Goal: Navigation & Orientation: Find specific page/section

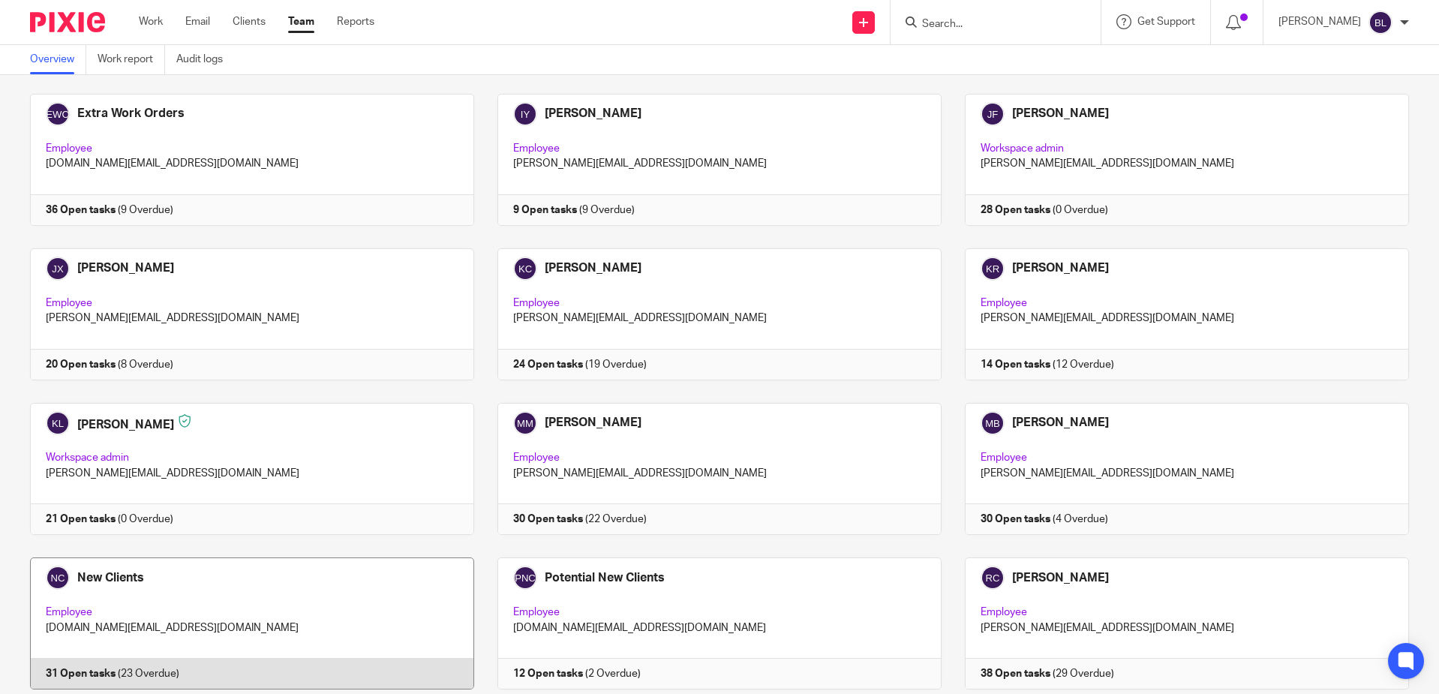
scroll to position [675, 0]
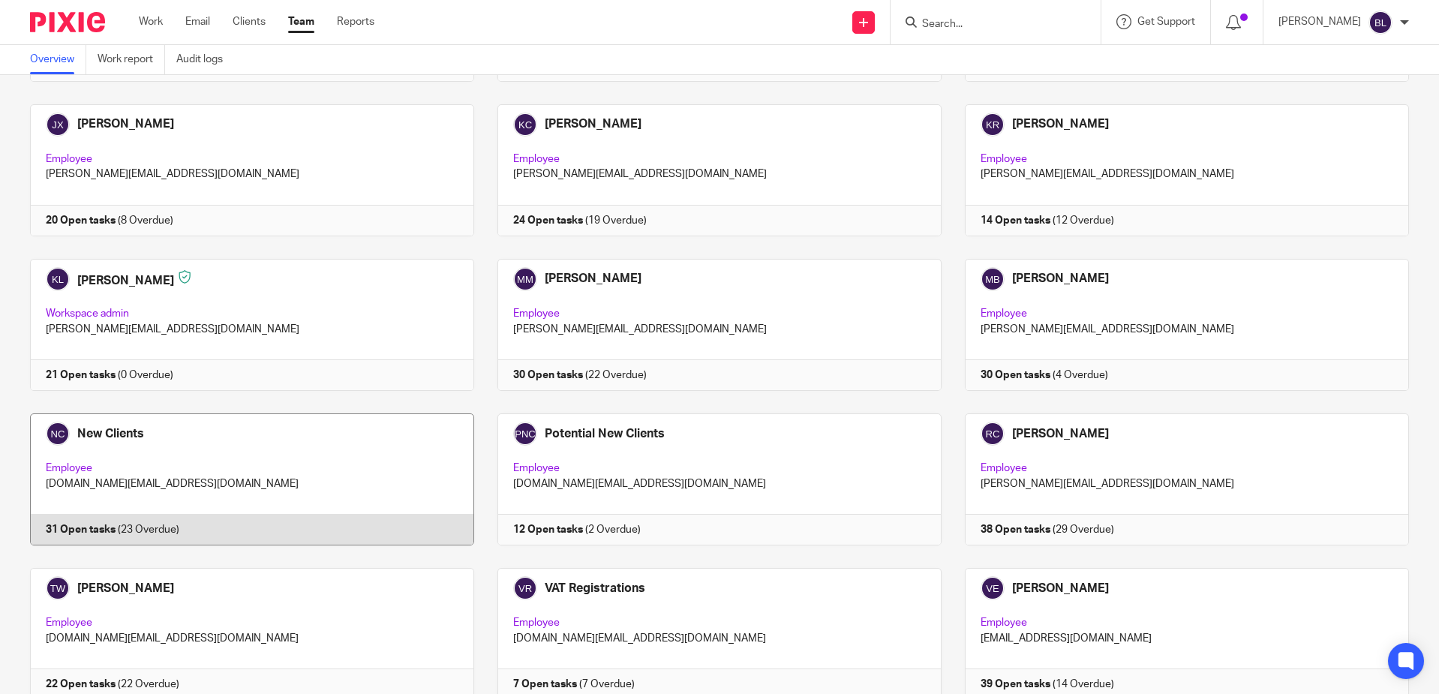
click at [94, 432] on link at bounding box center [240, 479] width 467 height 132
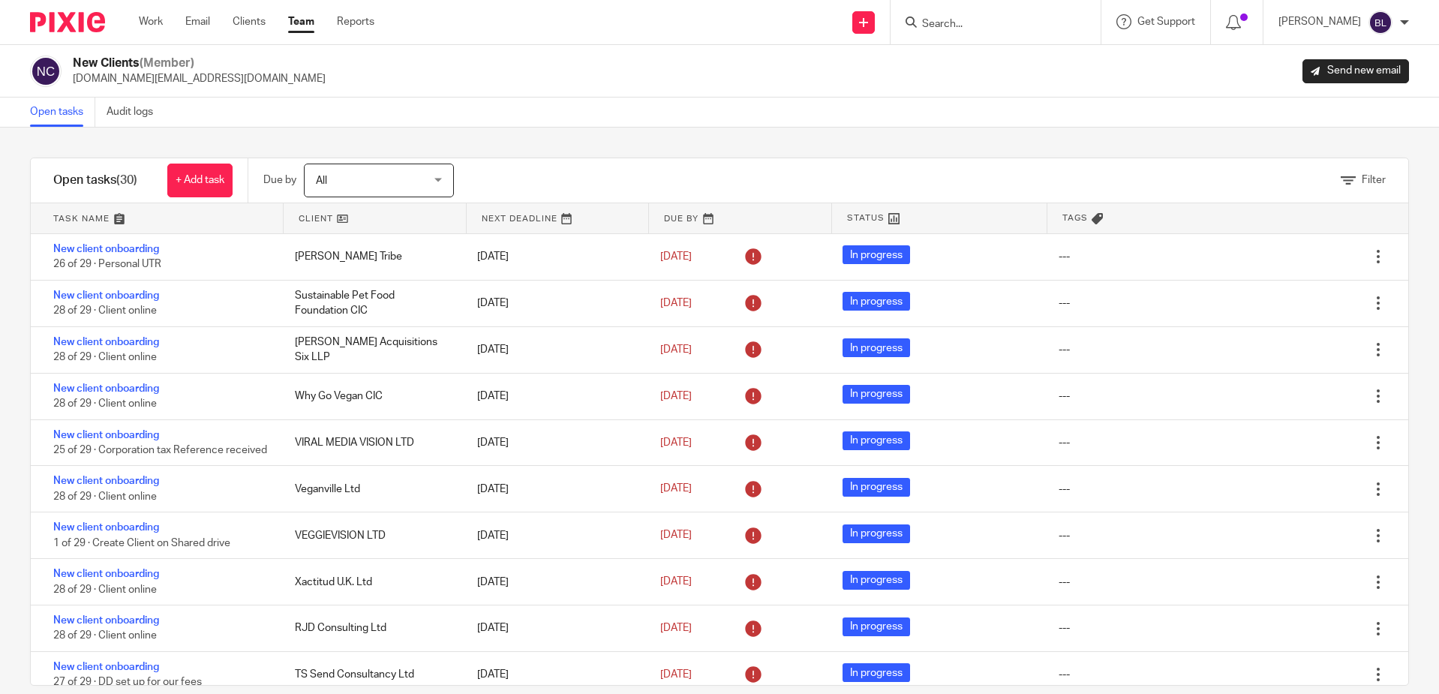
scroll to position [1034, 0]
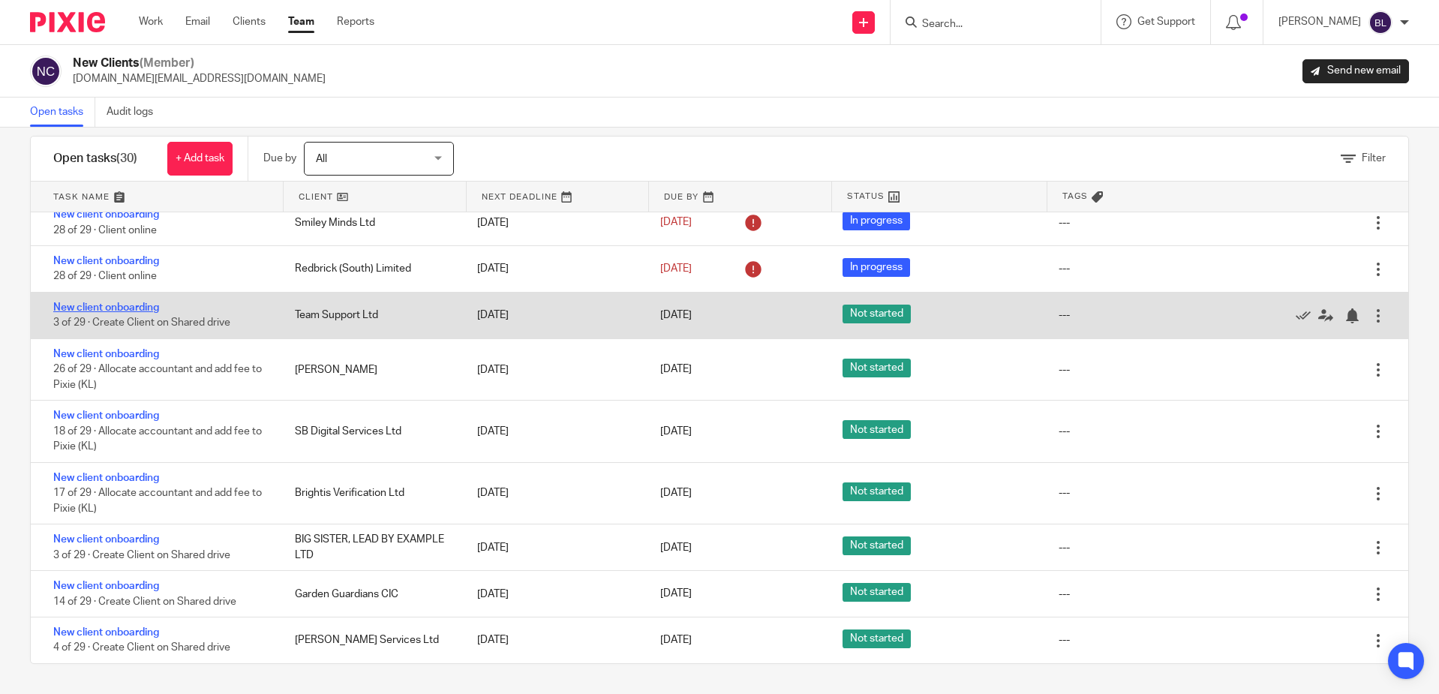
click at [134, 310] on link "New client onboarding" at bounding box center [106, 307] width 106 height 11
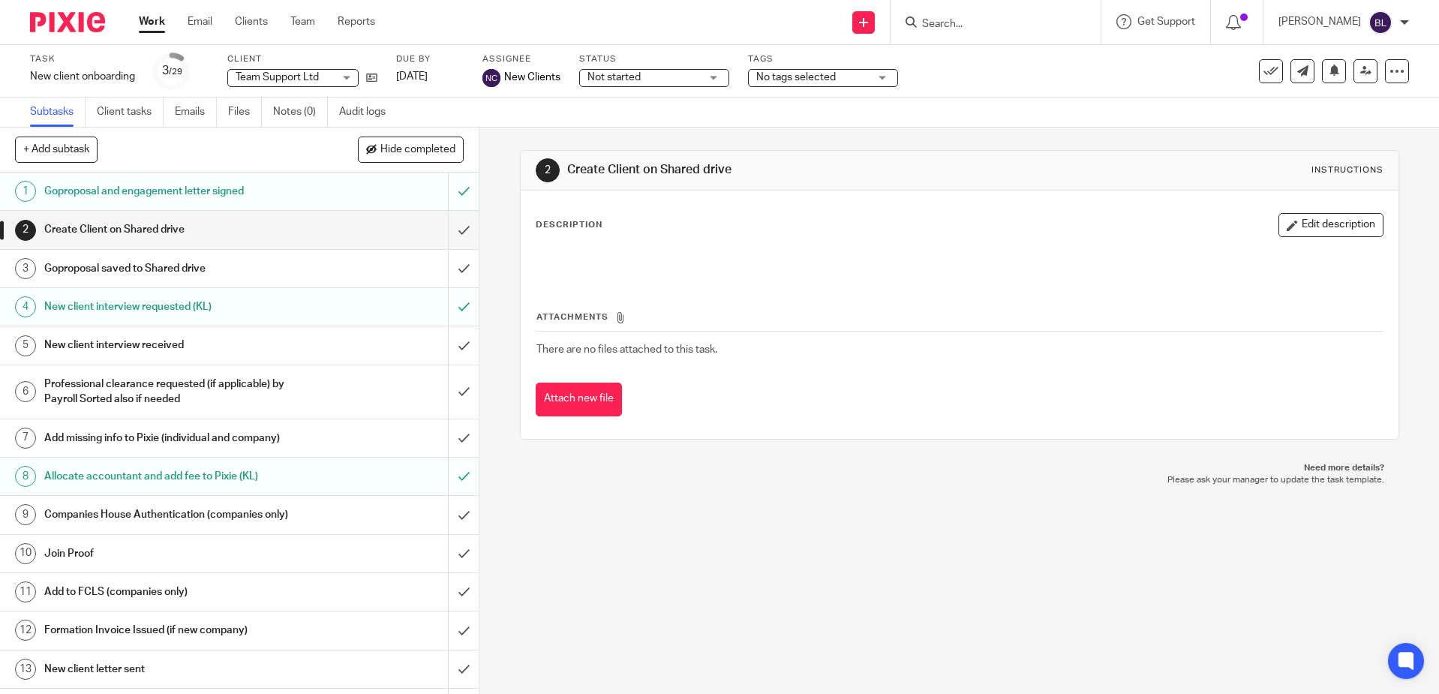
click at [156, 24] on link "Work" at bounding box center [152, 21] width 26 height 15
